Goal: Complete application form

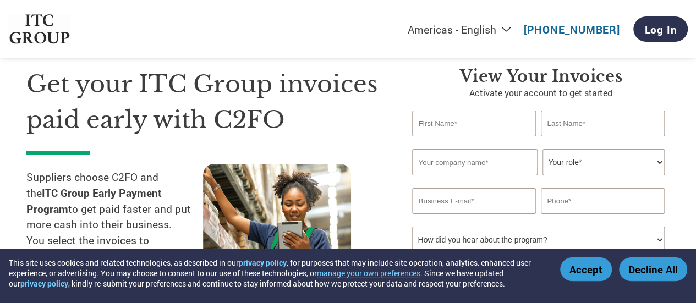
scroll to position [37, 0]
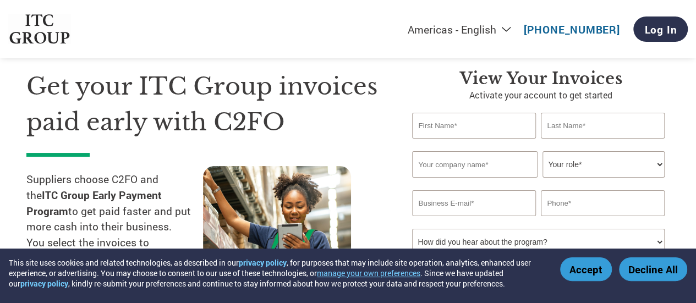
click at [449, 128] on input "text" at bounding box center [473, 126] width 123 height 26
type input "[PERSON_NAME]"
click at [425, 166] on input "text" at bounding box center [474, 164] width 125 height 26
type input "Powertrade Corporation"
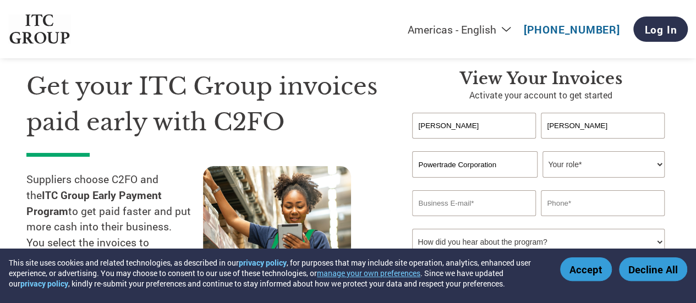
click at [587, 168] on select "Your role* CFO Controller Credit Manager Finance Director Treasurer CEO Preside…" at bounding box center [604, 164] width 122 height 26
select select "OTHER"
click at [543, 152] on select "Your role* CFO Controller Credit Manager Finance Director Treasurer CEO Preside…" at bounding box center [604, 164] width 122 height 26
click at [494, 204] on input "email" at bounding box center [473, 203] width 123 height 26
type input "[PERSON_NAME][EMAIL_ADDRESS][PERSON_NAME][DOMAIN_NAME]"
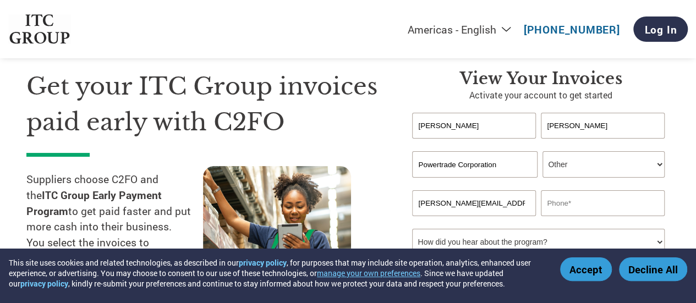
click at [563, 206] on input "text" at bounding box center [602, 203] width 123 height 26
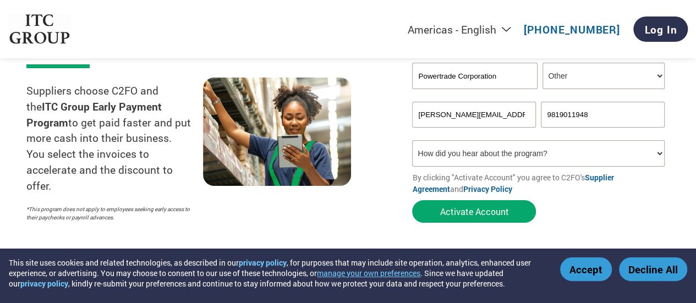
scroll to position [126, 0]
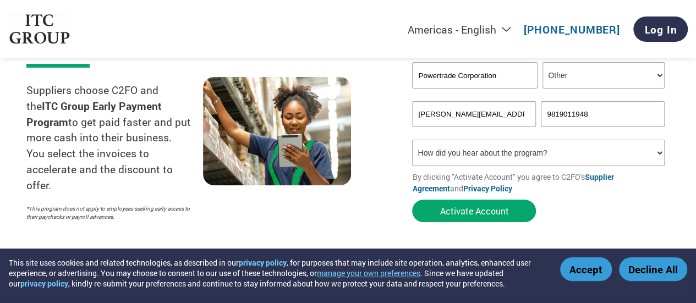
type input "9819011948"
click at [537, 155] on select "How did you hear about the program? Received a letter Email Social Media Online…" at bounding box center [538, 153] width 252 height 26
select select "Email"
click at [412, 141] on select "How did you hear about the program? Received a letter Email Social Media Online…" at bounding box center [538, 153] width 252 height 26
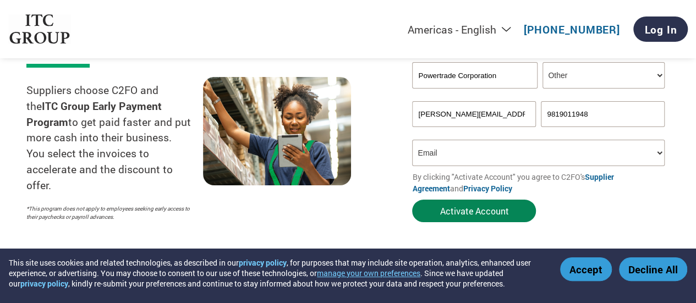
click at [496, 215] on button "Activate Account" at bounding box center [474, 211] width 124 height 23
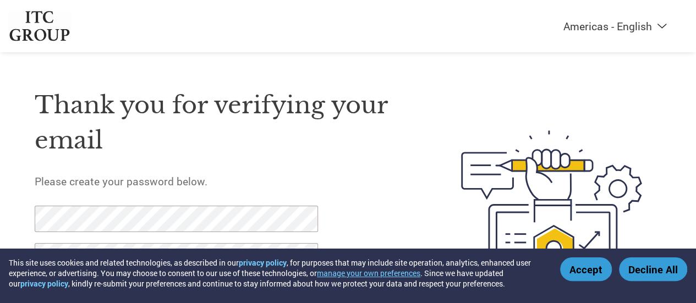
click at [578, 270] on button "Accept" at bounding box center [586, 270] width 52 height 24
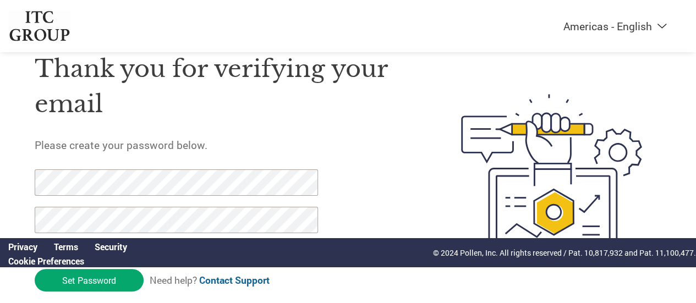
scroll to position [79, 0]
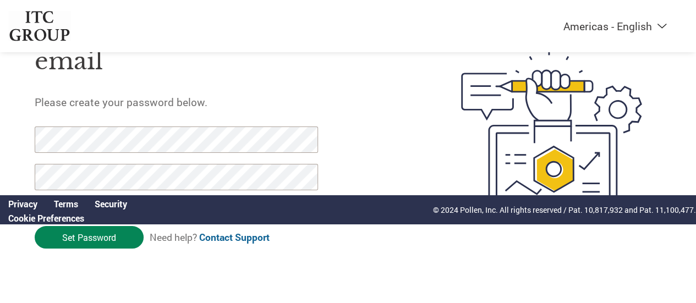
click at [85, 236] on input "Set Password" at bounding box center [89, 237] width 109 height 23
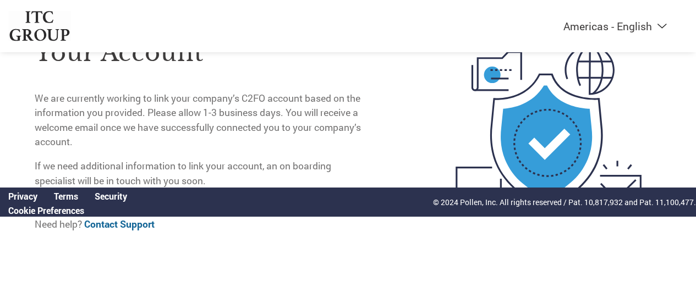
scroll to position [0, 0]
